Goal: Communication & Community: Participate in discussion

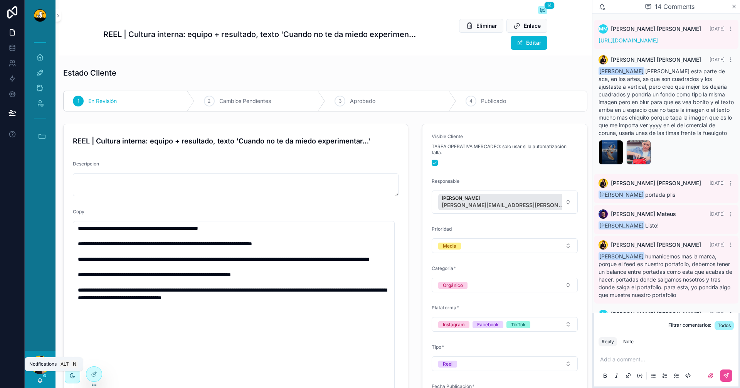
scroll to position [390, 0]
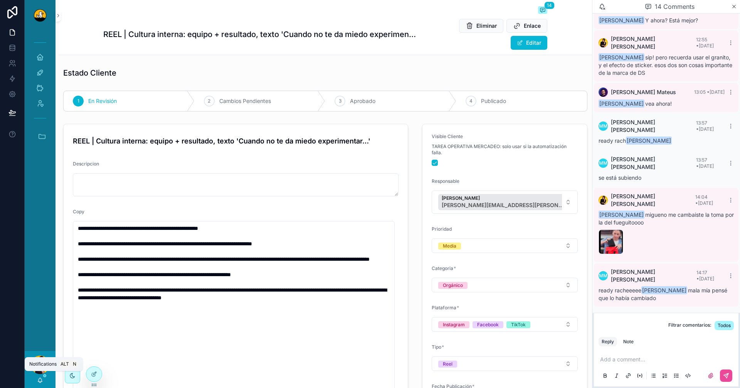
click at [37, 377] on icon "scrollable content" at bounding box center [40, 380] width 6 height 6
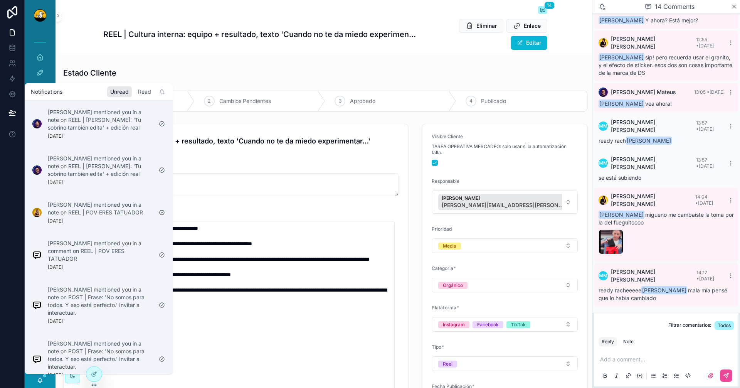
click at [149, 89] on div "Read" at bounding box center [144, 91] width 19 height 11
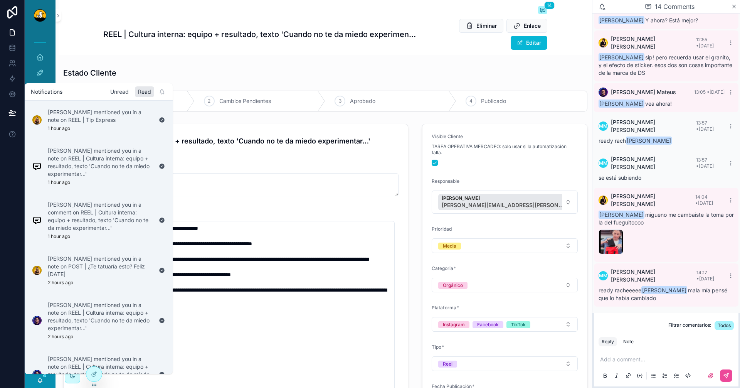
click at [113, 91] on div "Unread" at bounding box center [119, 91] width 25 height 11
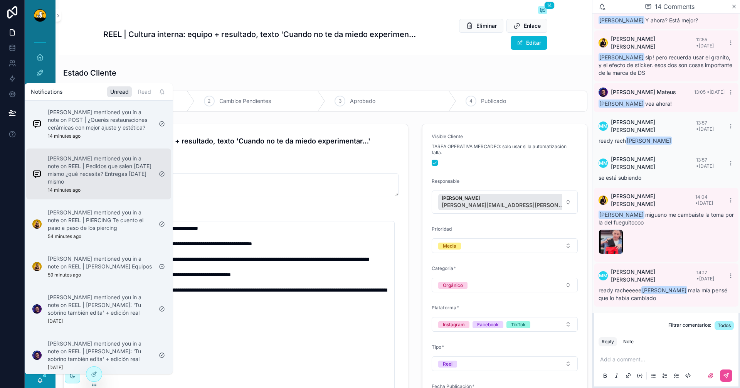
click at [97, 162] on p "[PERSON_NAME] mentioned you in a note on REEL | Pedidos que salen [DATE] mismo …" at bounding box center [100, 170] width 105 height 31
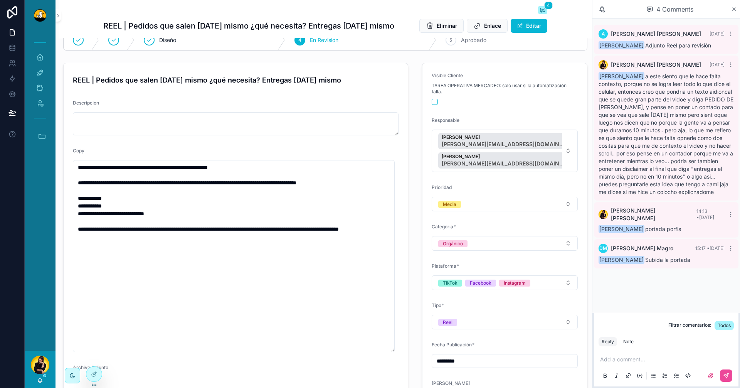
scroll to position [174, 0]
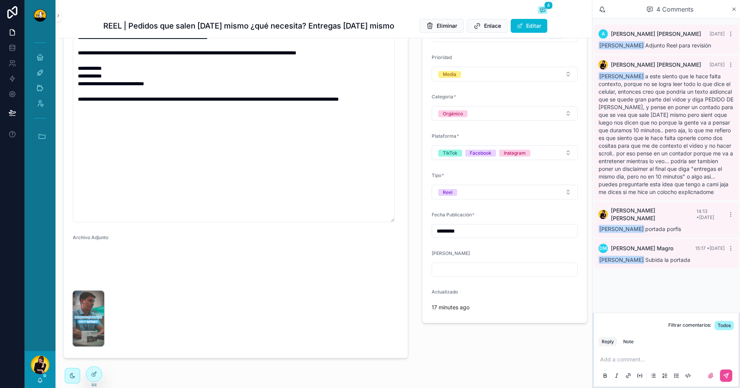
click at [104, 291] on img "scrollable content" at bounding box center [88, 319] width 31 height 56
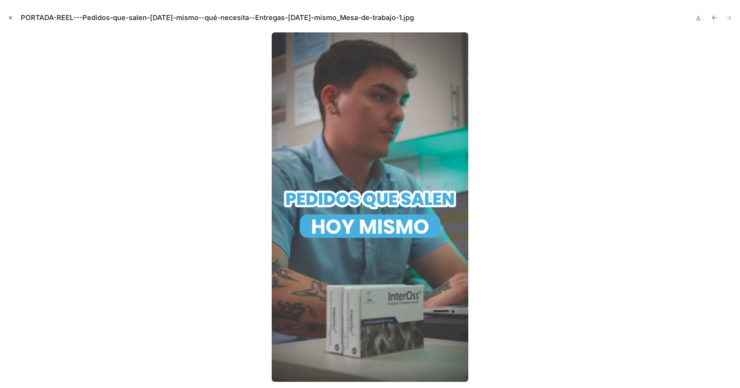
click at [10, 17] on icon "Close modal" at bounding box center [10, 17] width 5 height 5
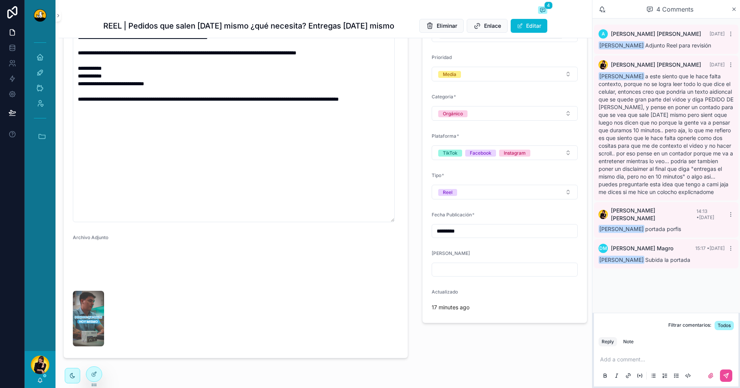
click at [641, 357] on p "scrollable content" at bounding box center [667, 359] width 135 height 8
click at [633, 343] on div "Note" at bounding box center [628, 342] width 10 height 6
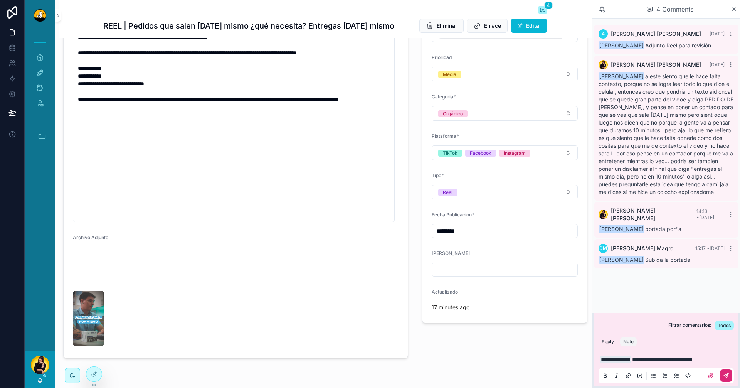
click at [731, 376] on button "scrollable content" at bounding box center [726, 375] width 12 height 12
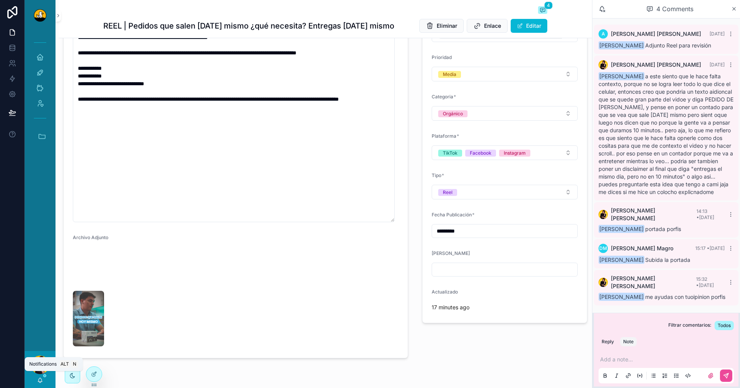
click at [38, 379] on icon "scrollable content" at bounding box center [40, 380] width 6 height 6
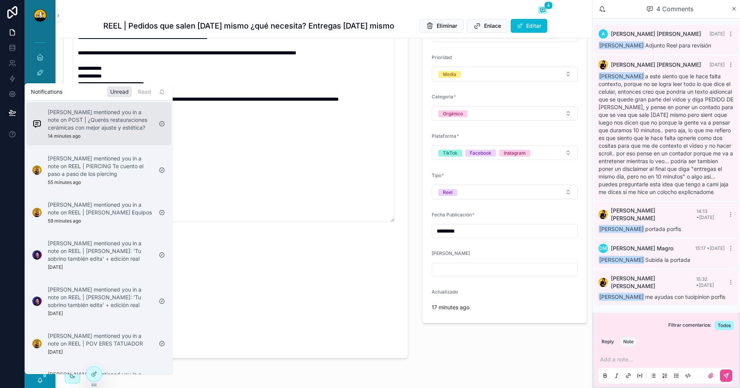
click at [121, 125] on p "[PERSON_NAME] mentioned you in a note on POST | ¿Querés restauraciones cerámica…" at bounding box center [100, 119] width 105 height 23
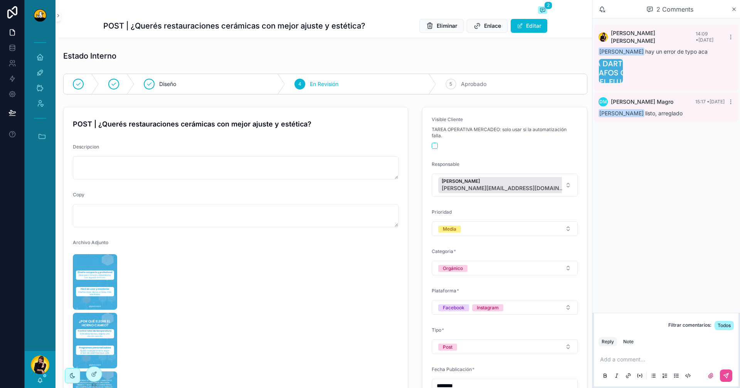
click at [675, 360] on p "scrollable content" at bounding box center [667, 359] width 135 height 8
click at [628, 339] on div "Note" at bounding box center [628, 342] width 10 height 6
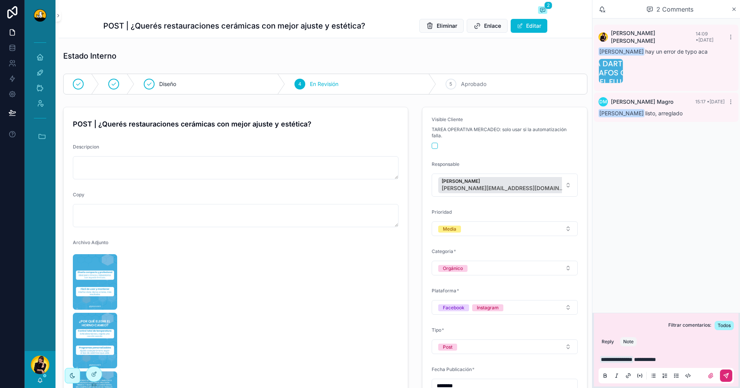
click at [726, 375] on icon "scrollable content" at bounding box center [726, 375] width 6 height 6
